Goal: Browse casually

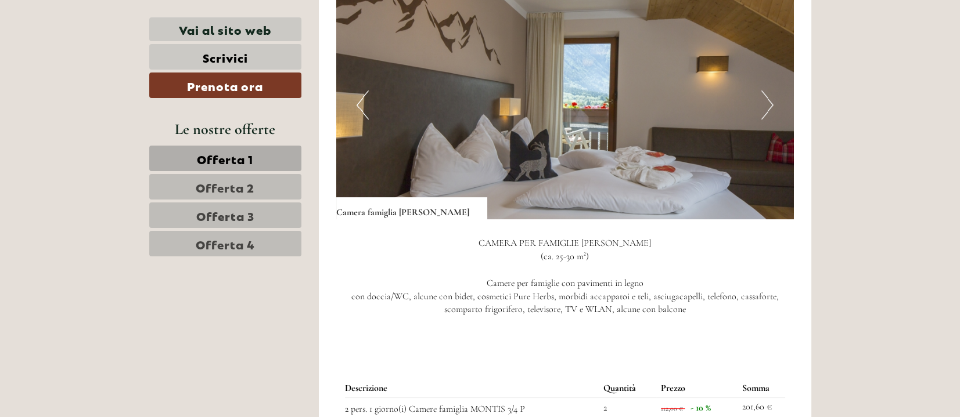
scroll to position [754, 0]
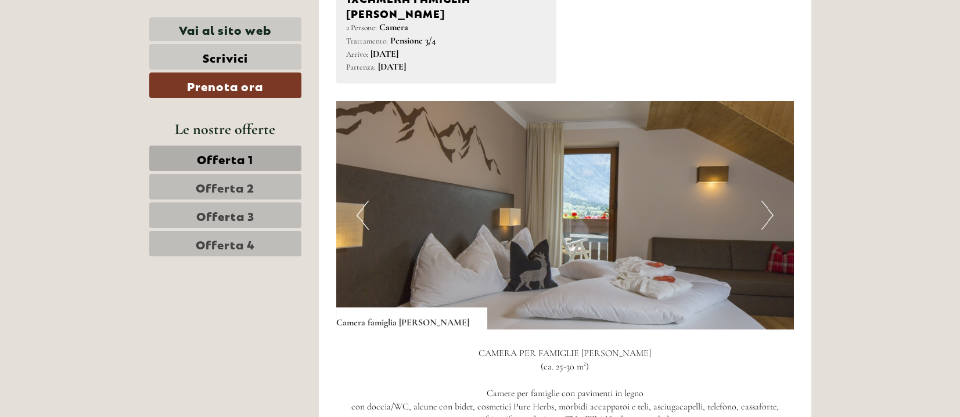
click at [775, 193] on img at bounding box center [565, 215] width 458 height 229
click at [769, 201] on button "Next" at bounding box center [767, 215] width 12 height 29
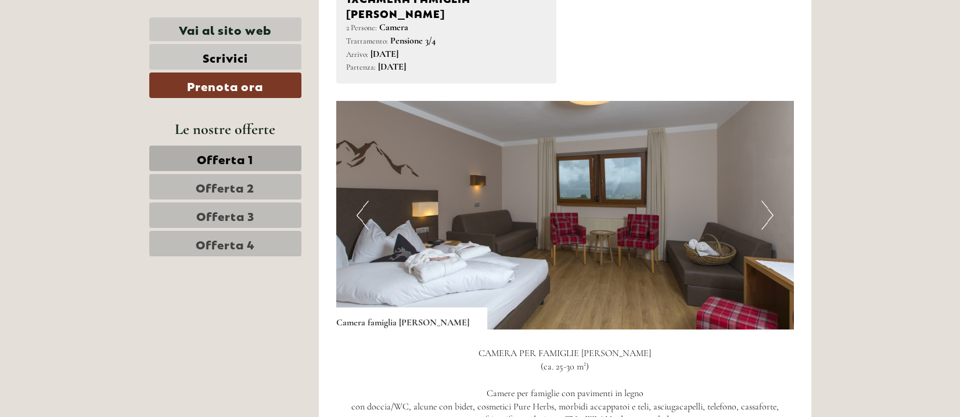
click at [767, 201] on button "Next" at bounding box center [767, 215] width 12 height 29
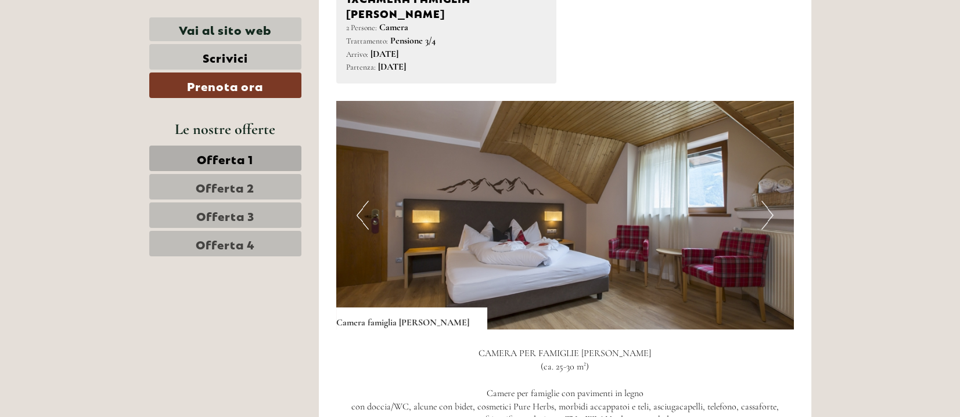
click at [767, 201] on button "Next" at bounding box center [767, 215] width 12 height 29
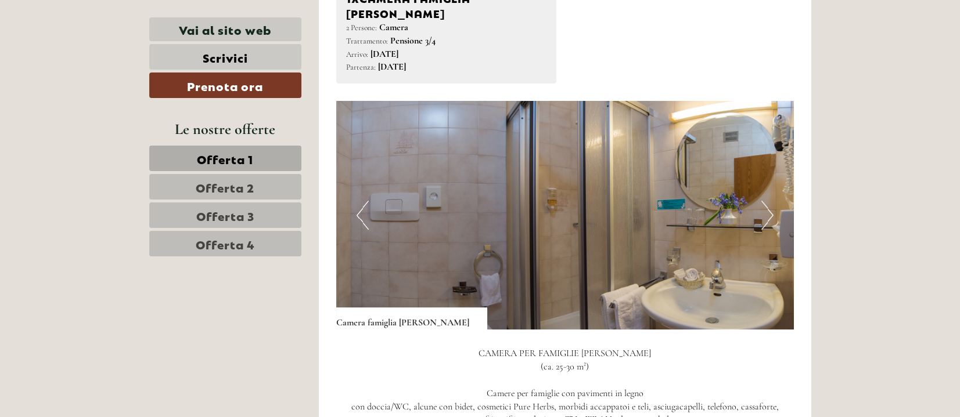
click at [767, 201] on button "Next" at bounding box center [767, 215] width 12 height 29
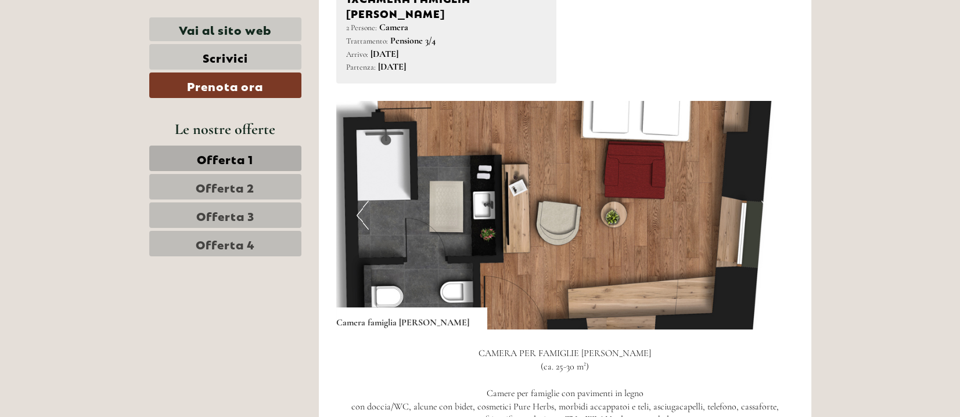
click at [767, 201] on button "Next" at bounding box center [767, 215] width 12 height 29
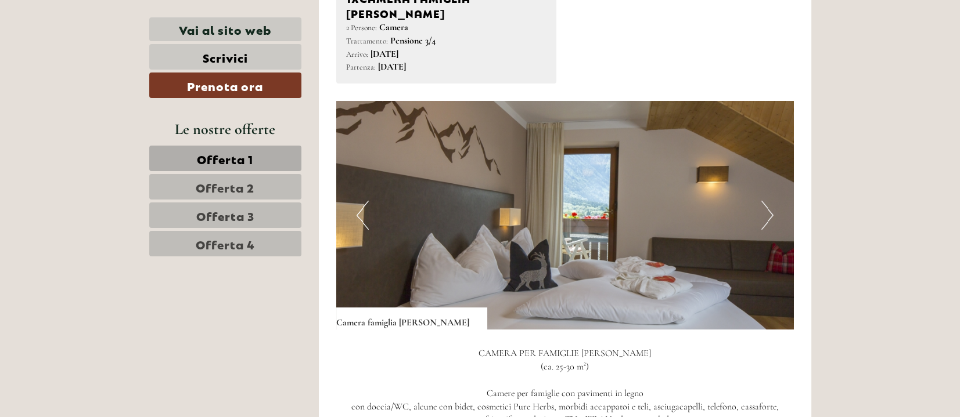
click at [767, 201] on button "Next" at bounding box center [767, 215] width 12 height 29
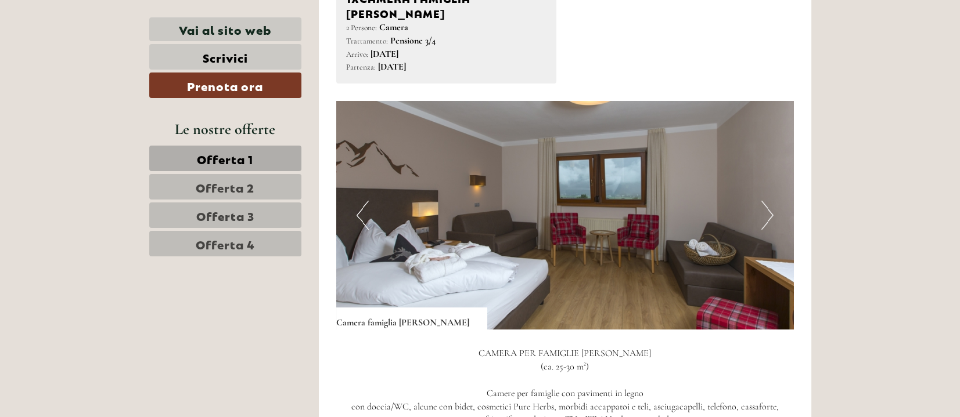
click at [766, 201] on button "Next" at bounding box center [767, 215] width 12 height 29
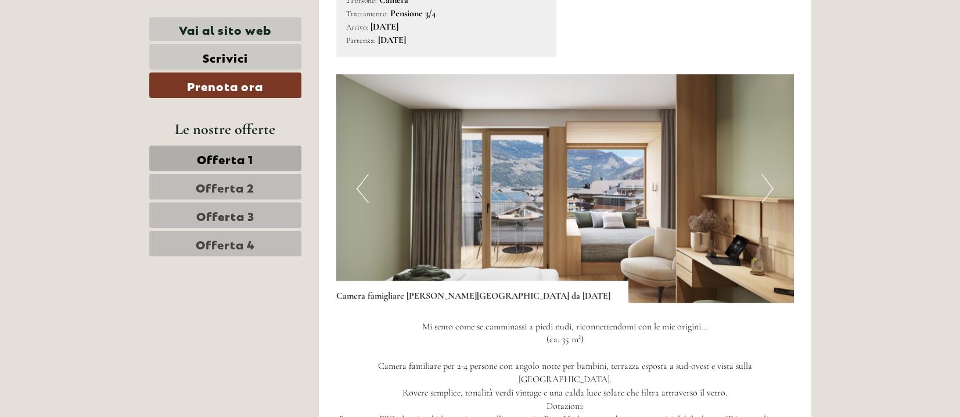
scroll to position [1567, 0]
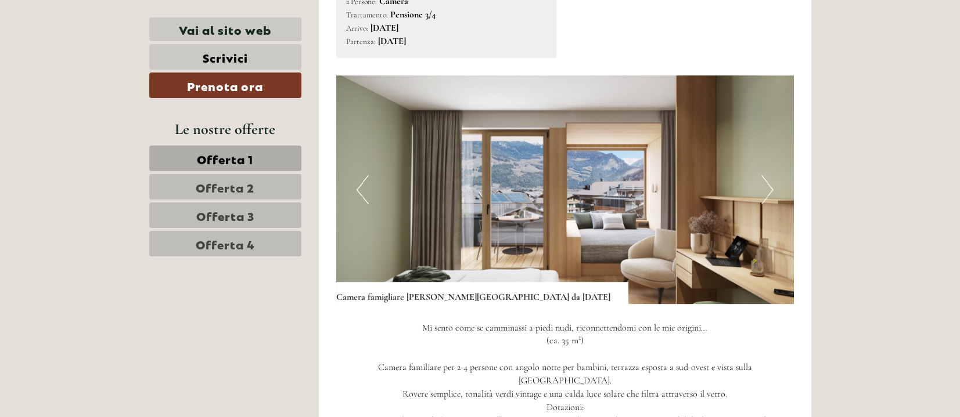
click at [765, 175] on button "Next" at bounding box center [767, 189] width 12 height 29
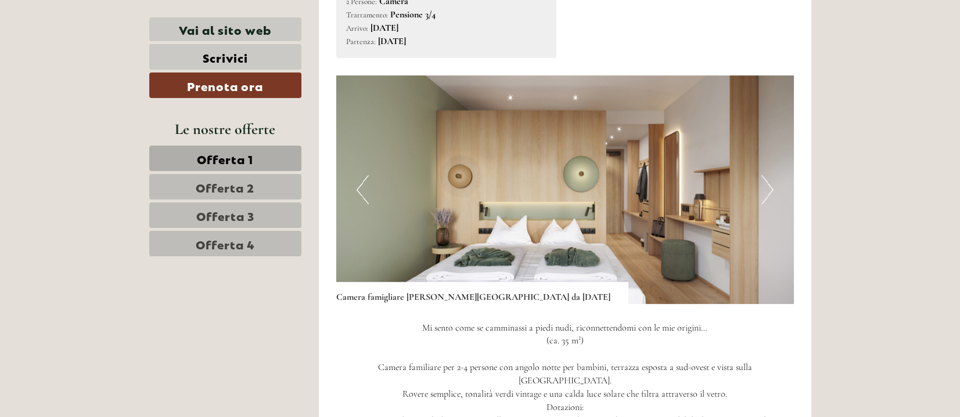
click at [765, 175] on button "Next" at bounding box center [767, 189] width 12 height 29
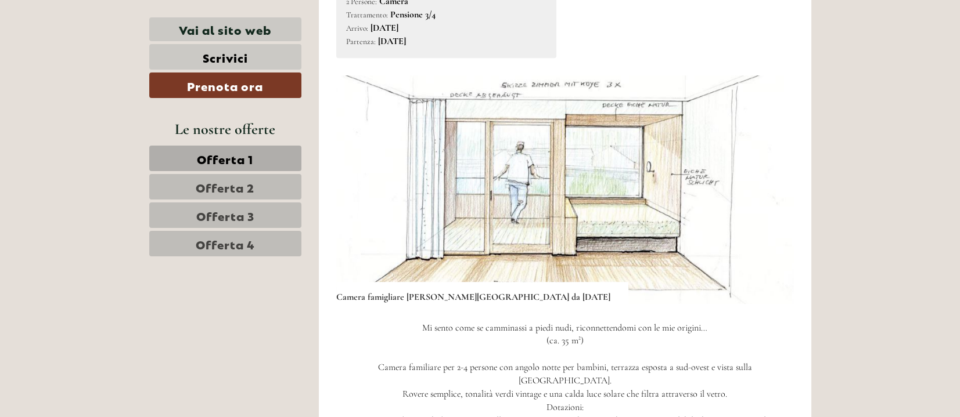
click at [765, 175] on button "Next" at bounding box center [767, 189] width 12 height 29
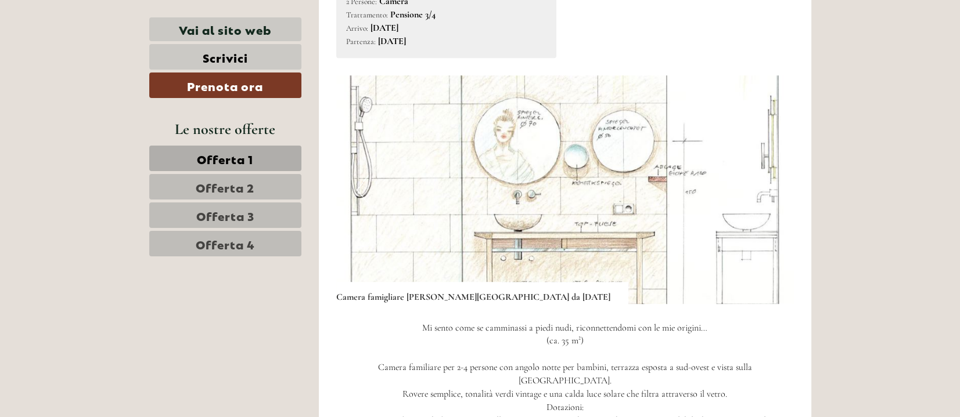
click at [765, 175] on button "Next" at bounding box center [767, 189] width 12 height 29
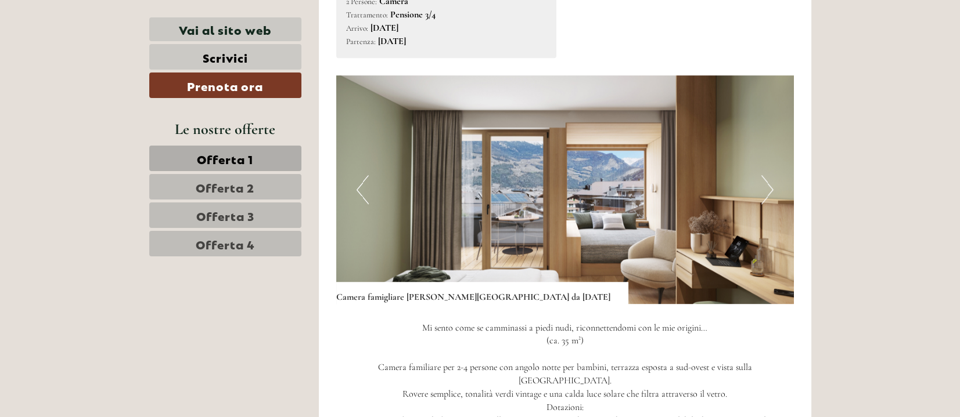
click at [765, 175] on button "Next" at bounding box center [767, 189] width 12 height 29
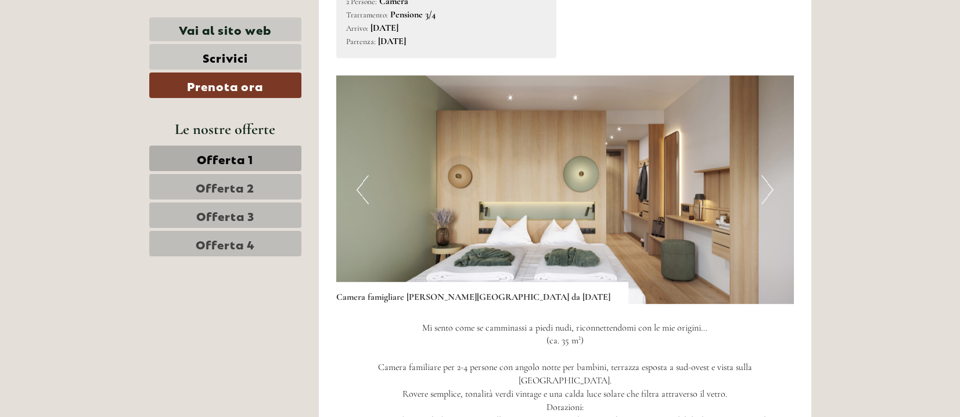
click at [765, 175] on button "Next" at bounding box center [767, 189] width 12 height 29
